Goal: Information Seeking & Learning: Learn about a topic

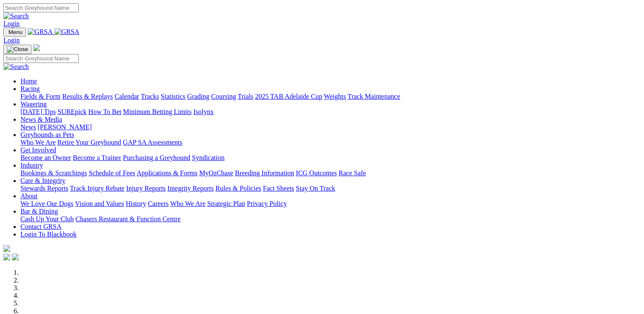
scroll to position [298, 0]
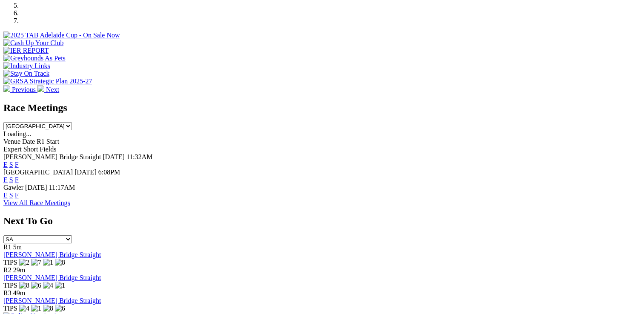
click at [19, 176] on link "F" at bounding box center [17, 179] width 4 height 7
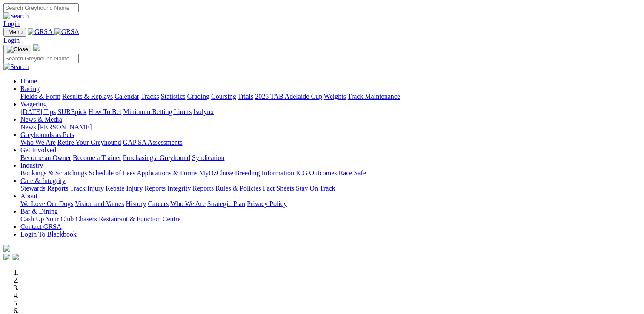
scroll to position [213, 0]
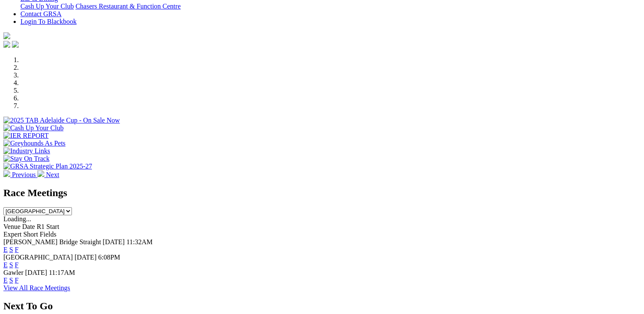
click at [19, 261] on link "F" at bounding box center [17, 264] width 4 height 7
